Goal: Task Accomplishment & Management: Use online tool/utility

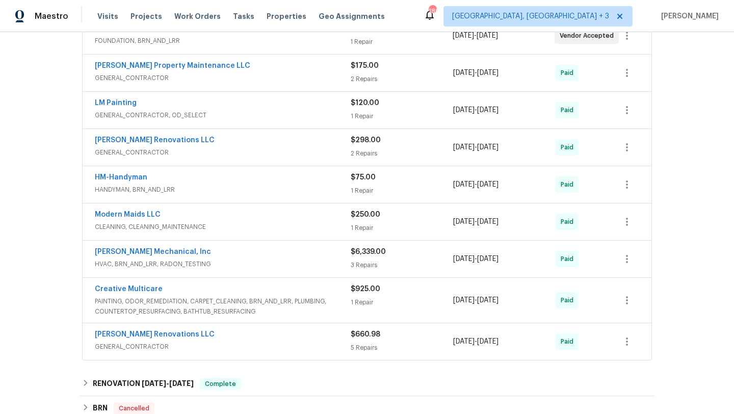
scroll to position [211, 0]
click at [428, 265] on div "3 Repairs" at bounding box center [402, 265] width 103 height 10
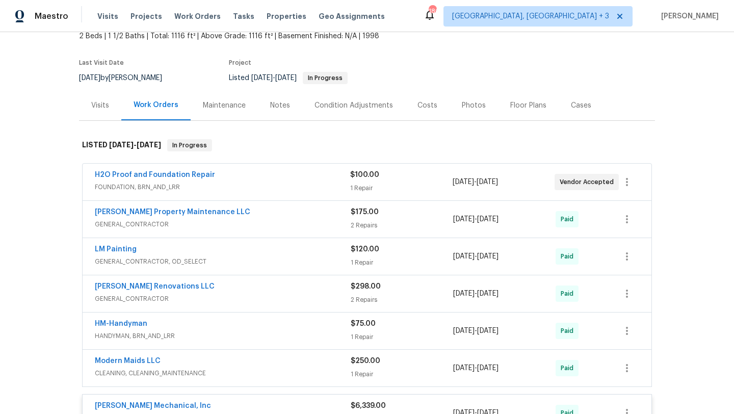
scroll to position [0, 0]
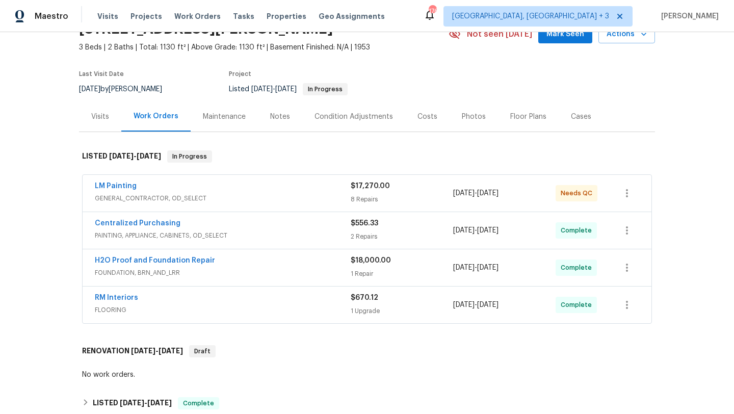
scroll to position [55, 0]
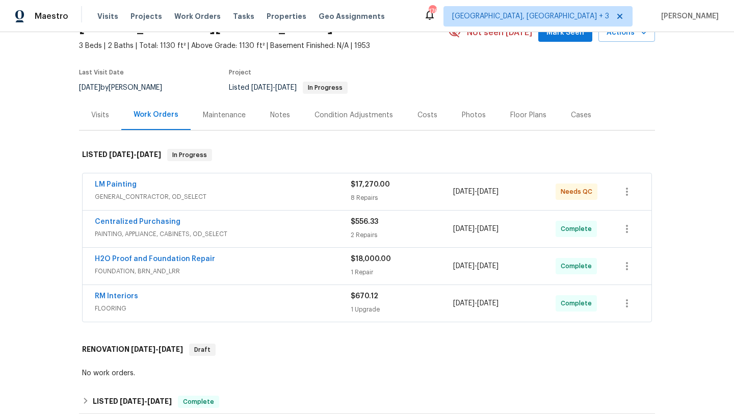
click at [390, 261] on span "$18,000.00" at bounding box center [371, 259] width 40 height 7
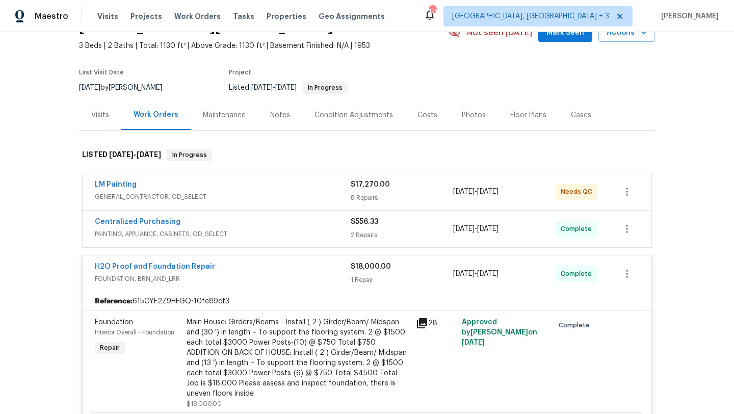
click at [391, 272] on div "$18,000.00 1 Repair" at bounding box center [402, 274] width 103 height 24
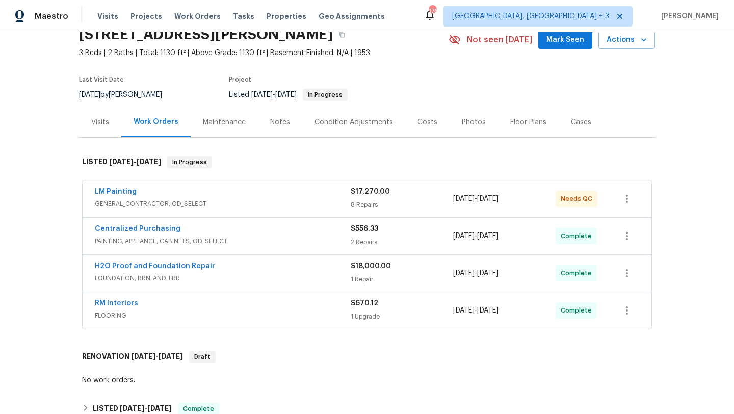
scroll to position [50, 0]
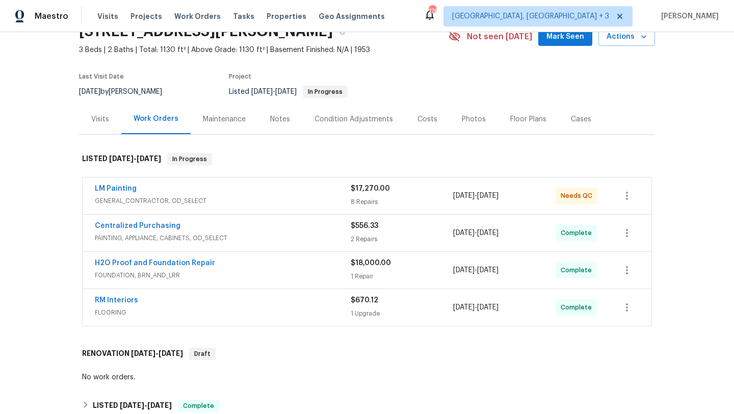
click at [384, 199] on div "8 Repairs" at bounding box center [402, 202] width 103 height 10
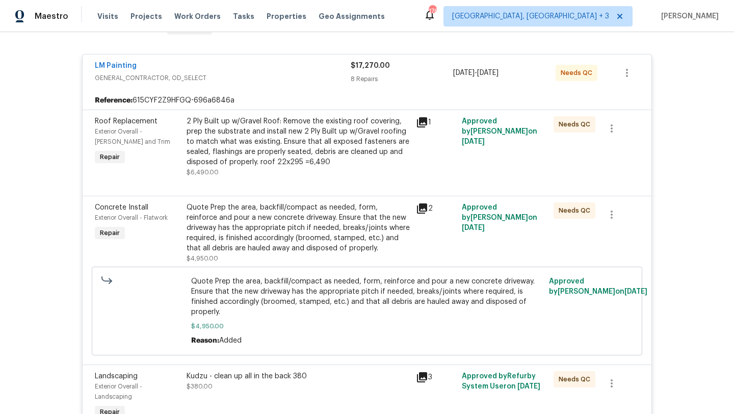
scroll to position [232, 0]
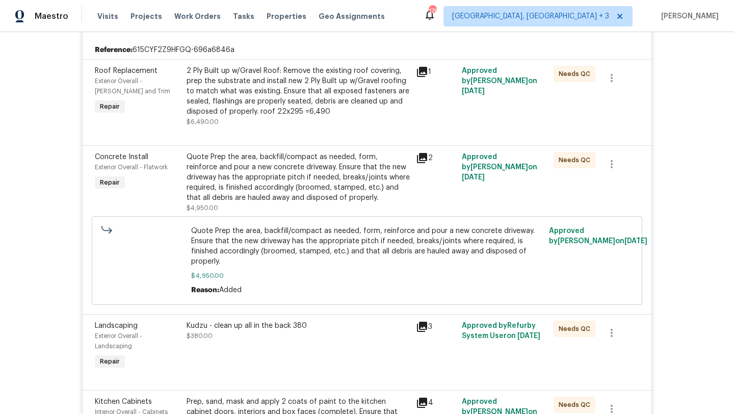
click at [421, 69] on icon at bounding box center [422, 72] width 10 height 10
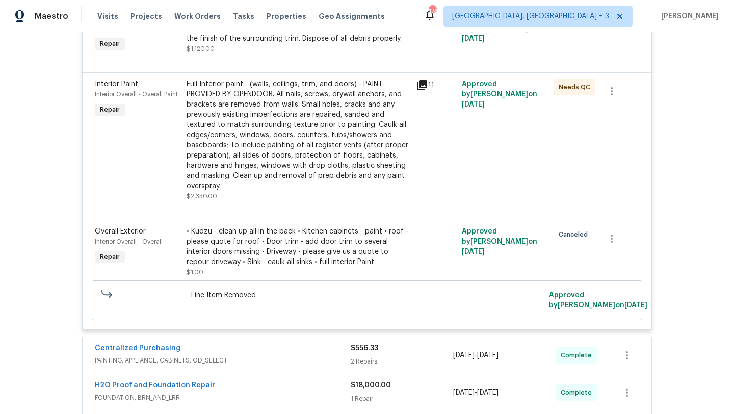
scroll to position [655, 0]
